Goal: Task Accomplishment & Management: Manage account settings

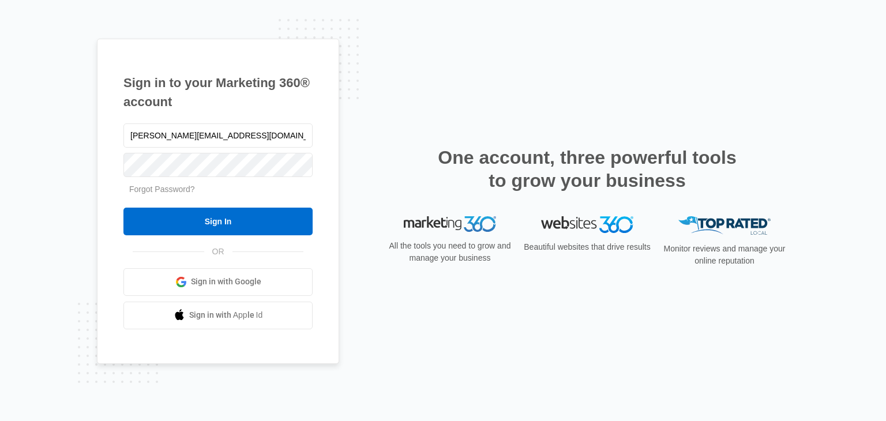
click at [207, 226] on input "Sign In" at bounding box center [217, 222] width 189 height 28
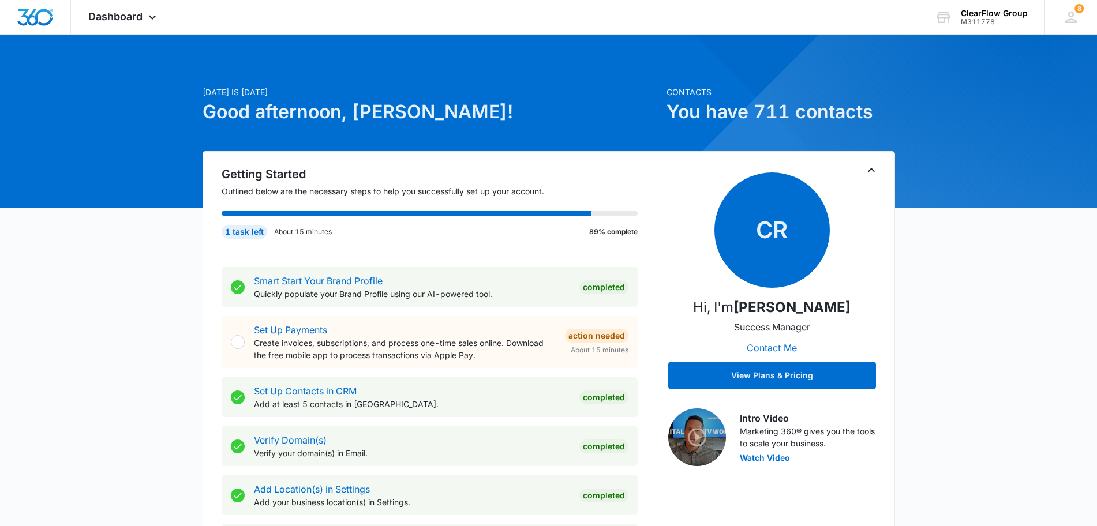
click at [147, 15] on icon at bounding box center [152, 17] width 14 height 14
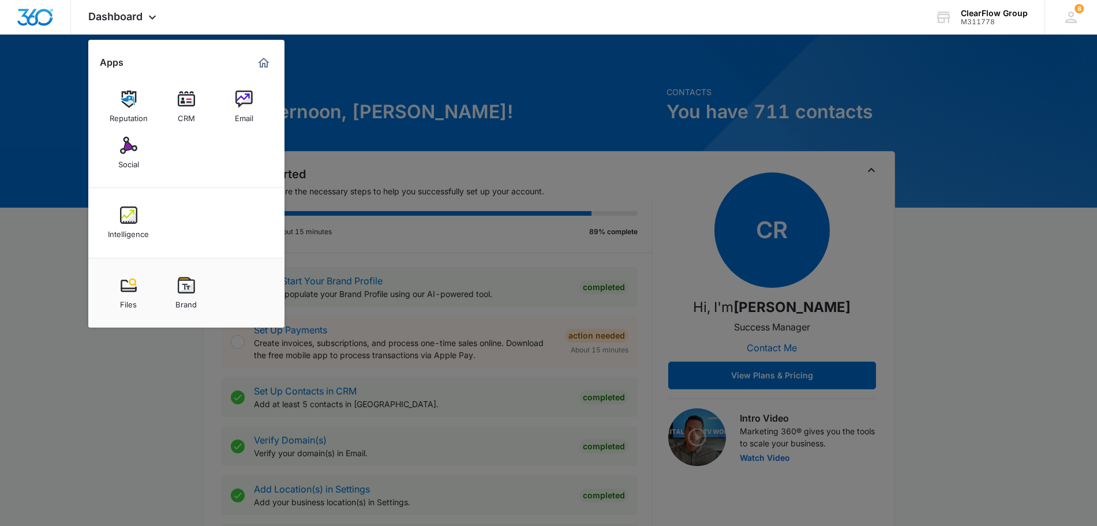
click at [185, 101] on img at bounding box center [186, 99] width 17 height 17
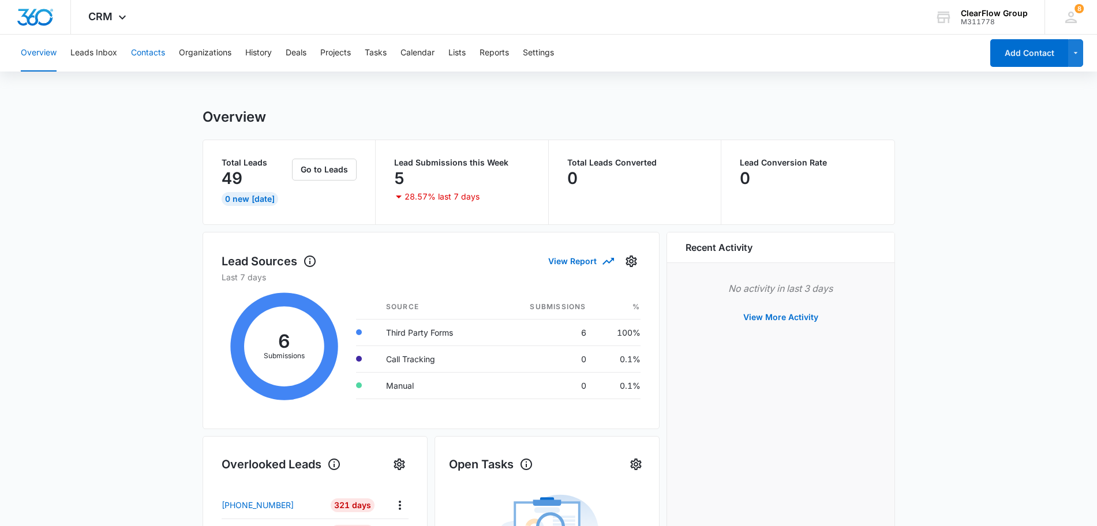
click at [144, 58] on button "Contacts" at bounding box center [148, 53] width 34 height 37
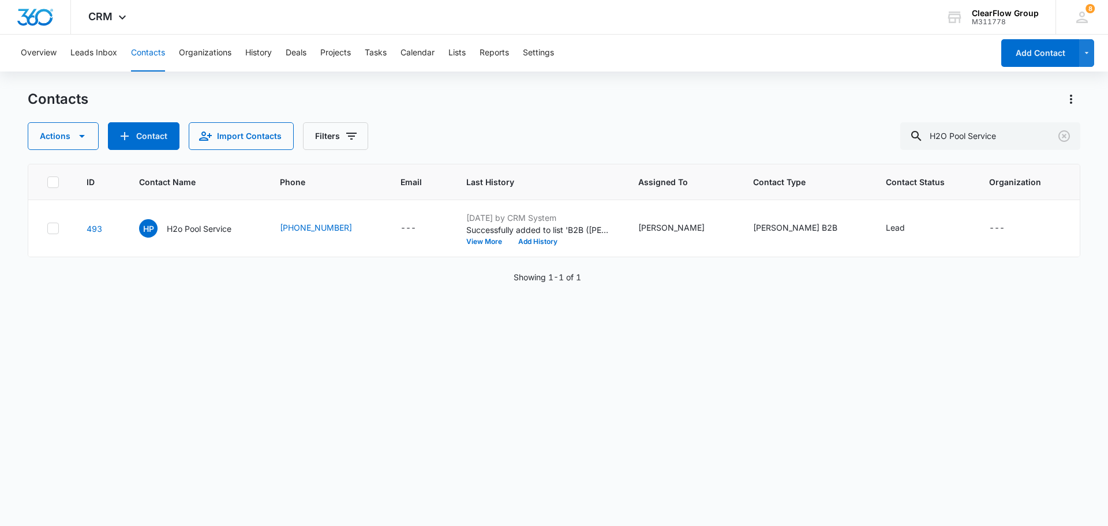
click at [241, 227] on icon "Contact Name - H2o Pool Service - Select to Edit Field" at bounding box center [245, 226] width 14 height 14
click at [220, 255] on td "HP H2o Pool Service Cancel Save" at bounding box center [195, 228] width 141 height 57
click at [206, 209] on td "HP H2o Pool Service" at bounding box center [195, 228] width 141 height 57
click at [204, 234] on p "H2o Pool Service" at bounding box center [199, 229] width 65 height 12
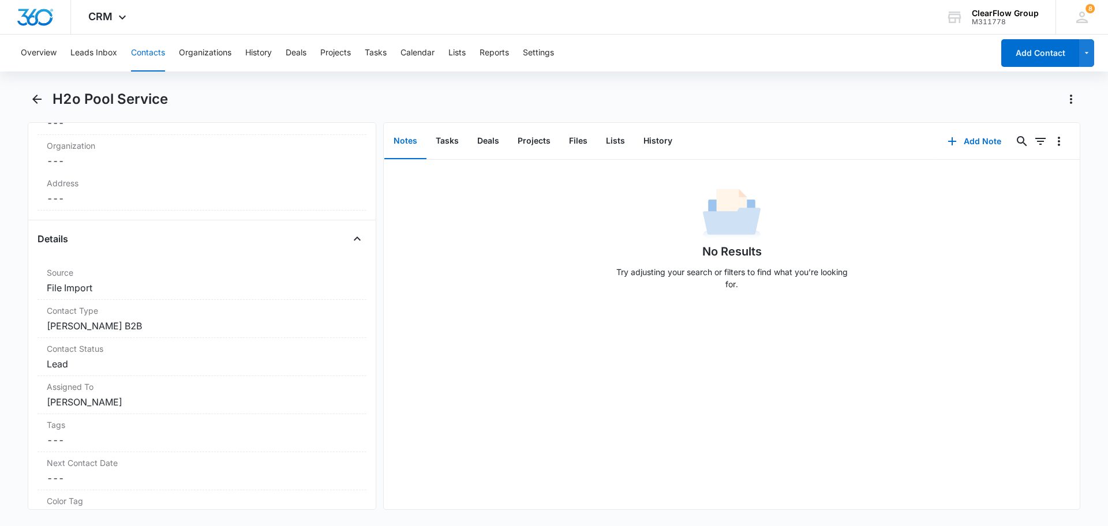
scroll to position [361, 0]
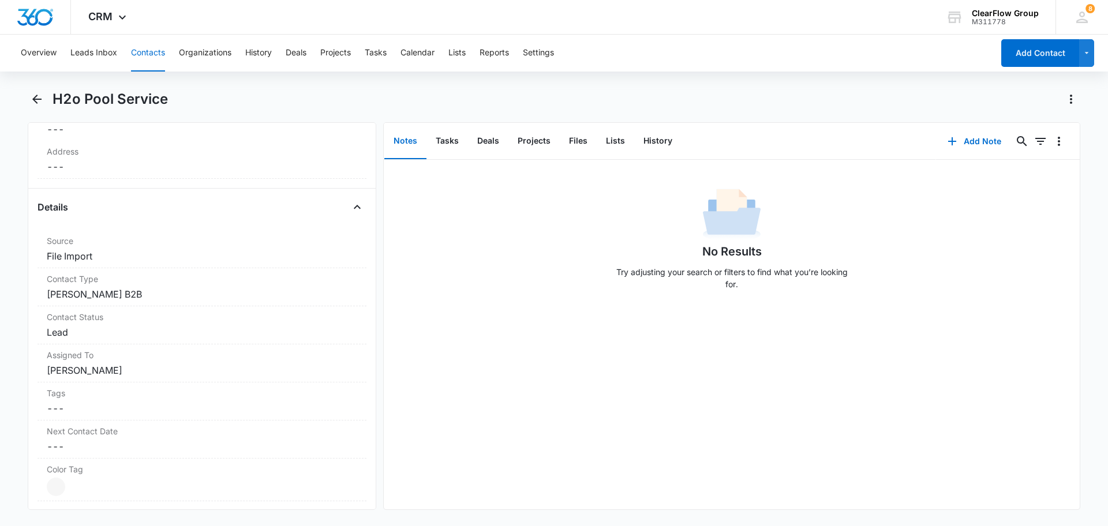
click at [119, 336] on dd "Cancel Save Changes Lead" at bounding box center [202, 332] width 310 height 14
click at [193, 347] on div at bounding box center [206, 342] width 229 height 16
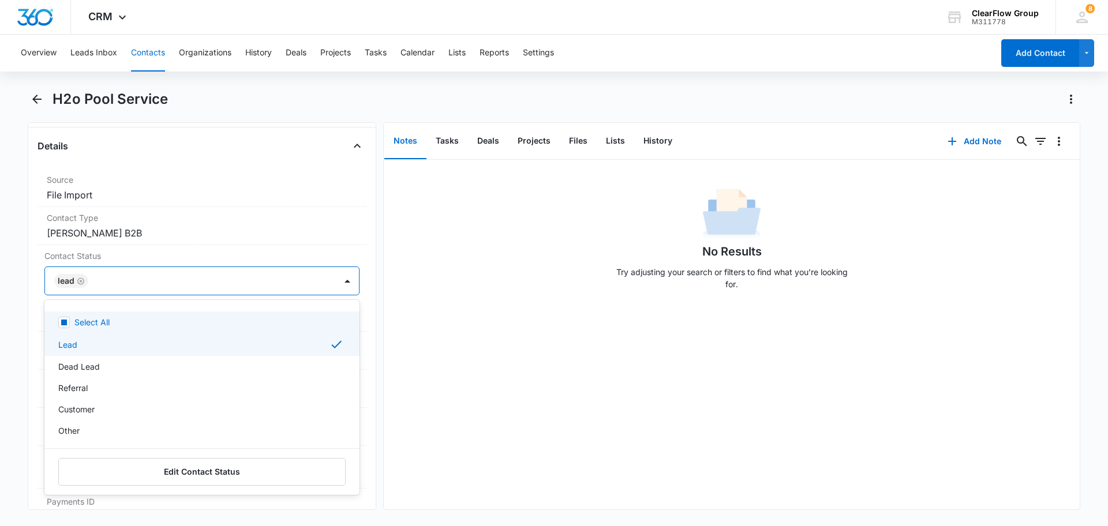
scroll to position [505, 0]
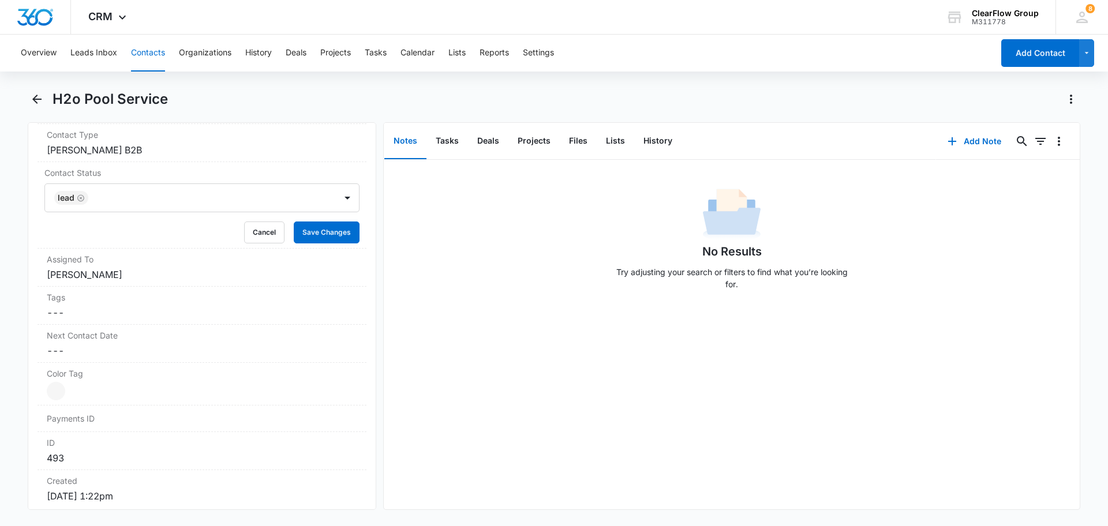
click at [402, 313] on div "No Results Try adjusting your search or filters to find what you’re looking for." at bounding box center [732, 335] width 696 height 350
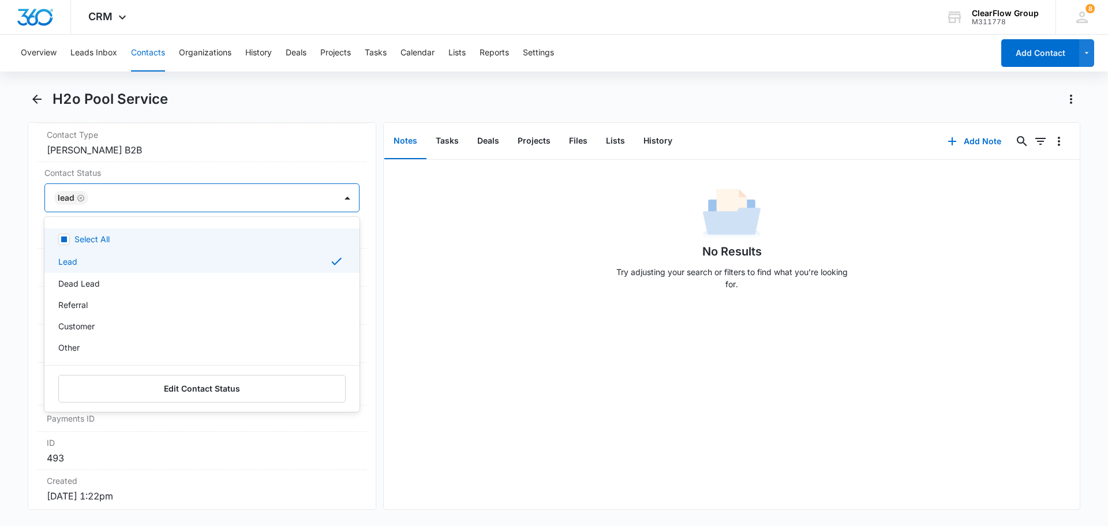
click at [261, 200] on div at bounding box center [206, 198] width 229 height 16
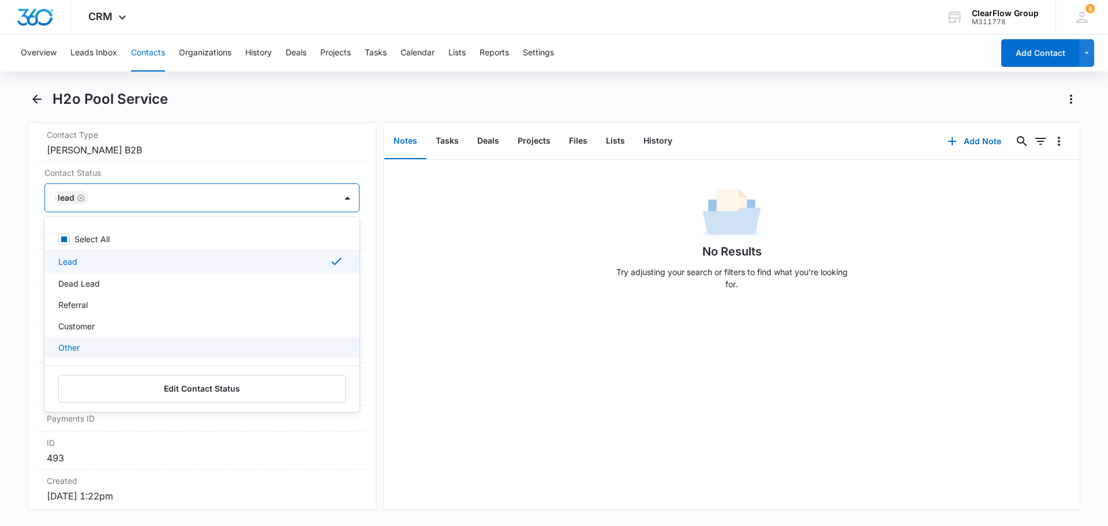
click at [188, 390] on button "Edit Contact Status" at bounding box center [201, 389] width 287 height 28
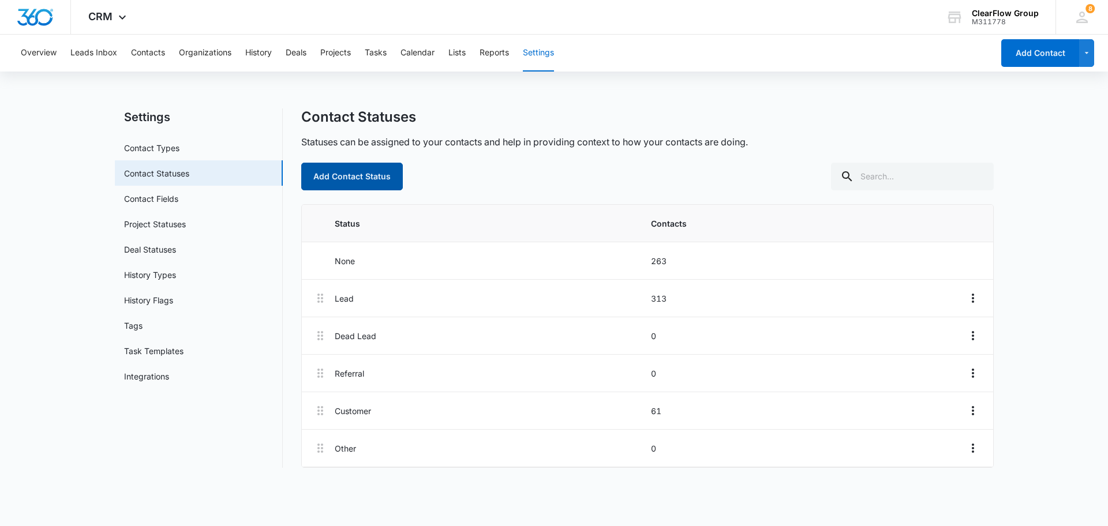
click at [364, 179] on button "Add Contact Status" at bounding box center [352, 177] width 102 height 28
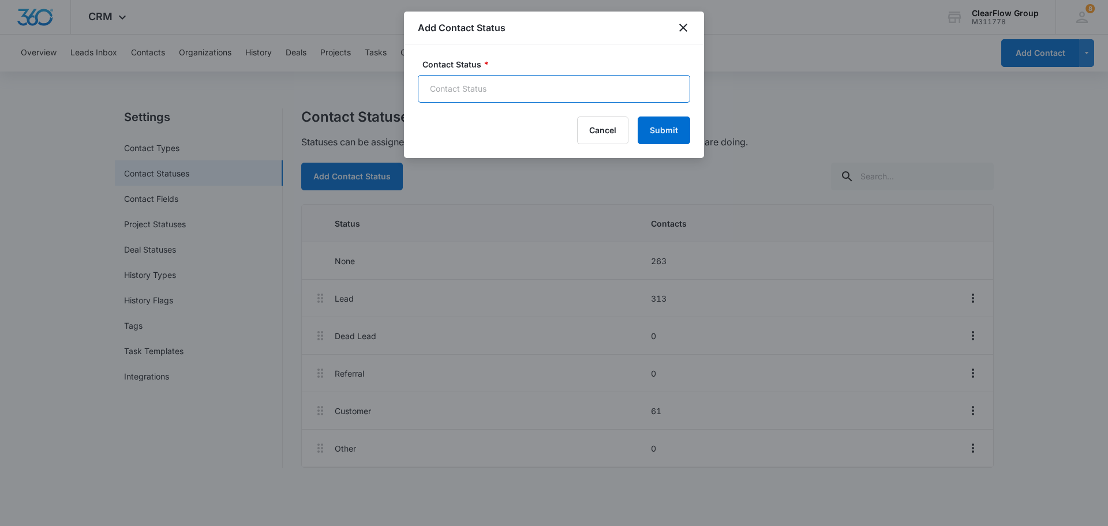
click at [489, 78] on input "Contact Status *" at bounding box center [554, 89] width 272 height 28
type input "Delivered Trial"
click at [660, 118] on button "Submit" at bounding box center [664, 131] width 53 height 28
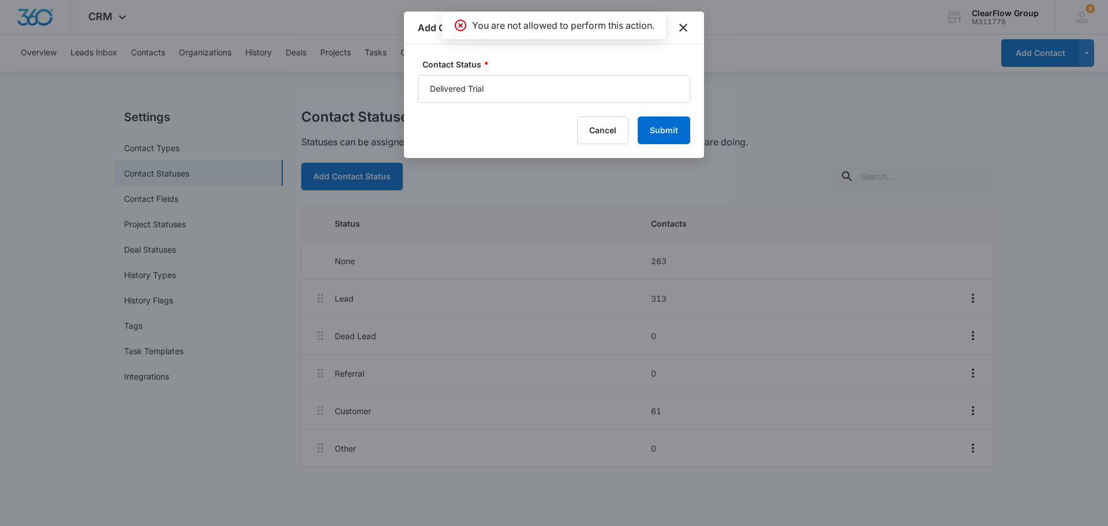
click at [608, 26] on p "You are not allowed to perform this action." at bounding box center [563, 25] width 182 height 14
copy body "You are not allowed to perform this action."
drag, startPoint x: 660, startPoint y: 126, endPoint x: 656, endPoint y: 142, distance: 16.0
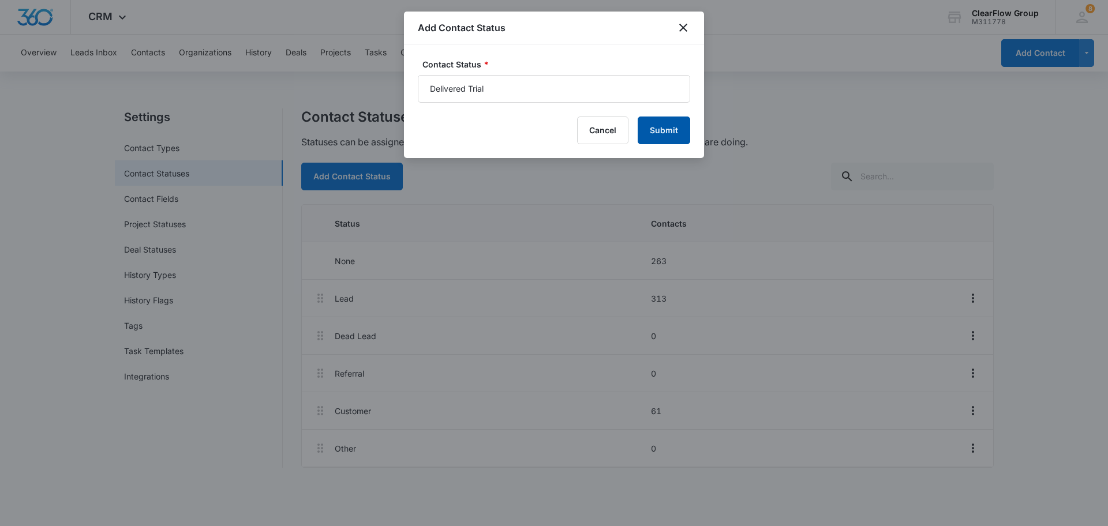
click at [660, 128] on button "Submit" at bounding box center [664, 131] width 53 height 28
